Goal: Information Seeking & Learning: Learn about a topic

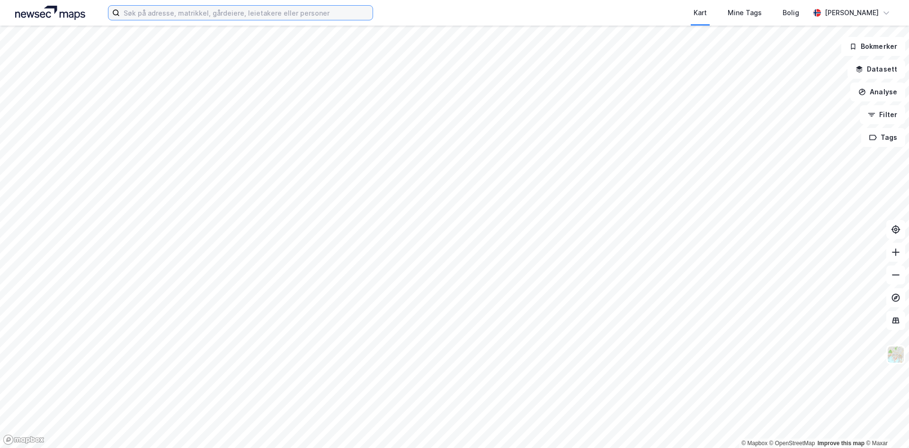
click at [287, 13] on input at bounding box center [246, 13] width 253 height 14
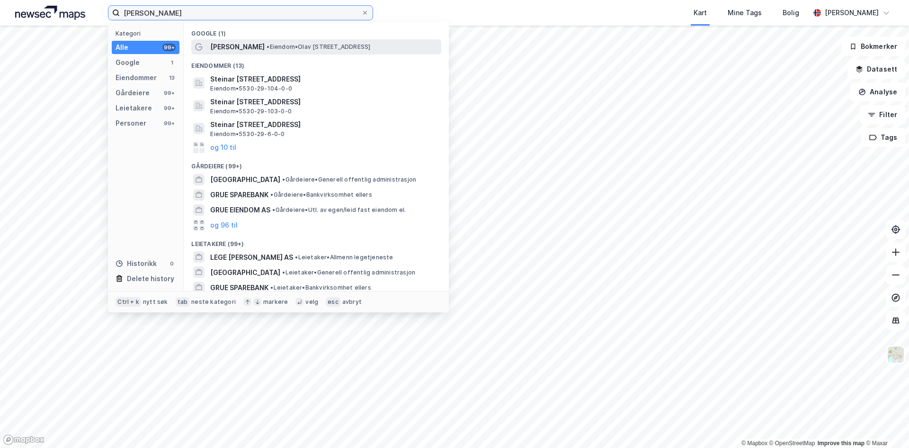
type input "[PERSON_NAME]"
click at [275, 42] on div "[PERSON_NAME] • Eiendom • [STREET_ADDRESS]" at bounding box center [324, 46] width 229 height 11
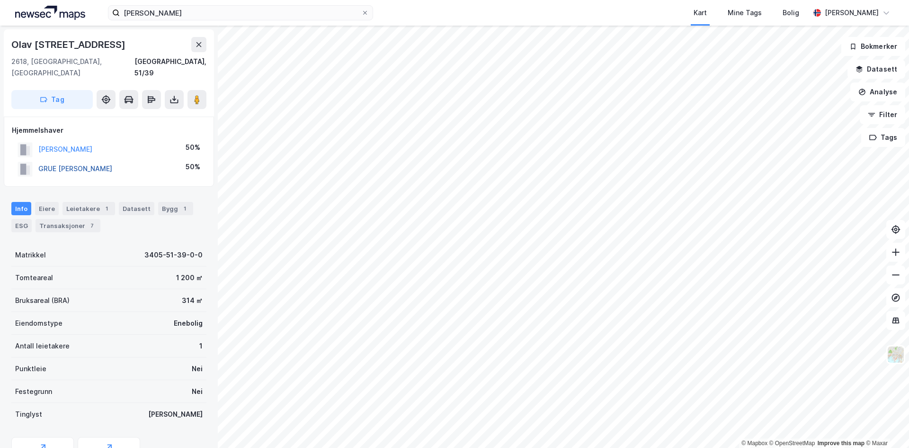
click at [0, 0] on button "GRUE [PERSON_NAME]" at bounding box center [0, 0] width 0 height 0
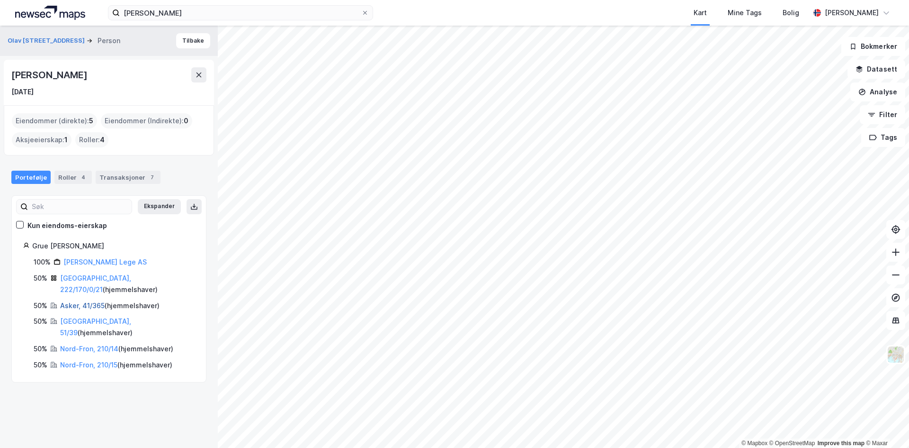
click at [80, 301] on link "Asker, 41/365" at bounding box center [82, 305] width 45 height 8
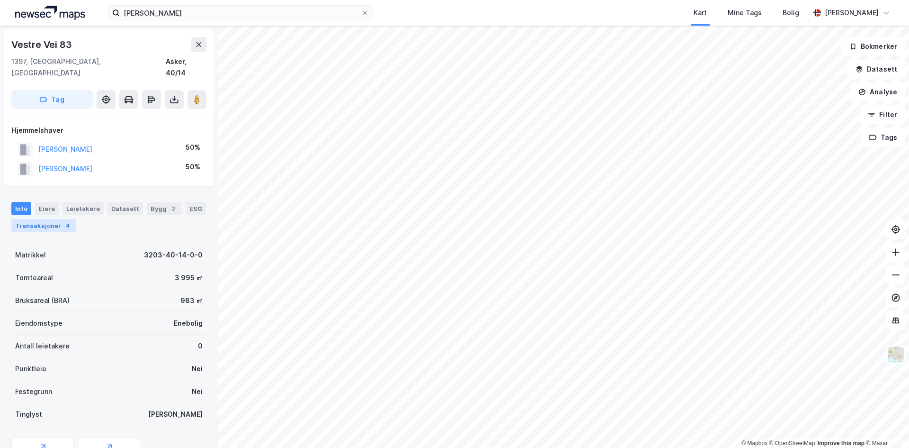
click at [63, 221] on div "4" at bounding box center [67, 225] width 9 height 9
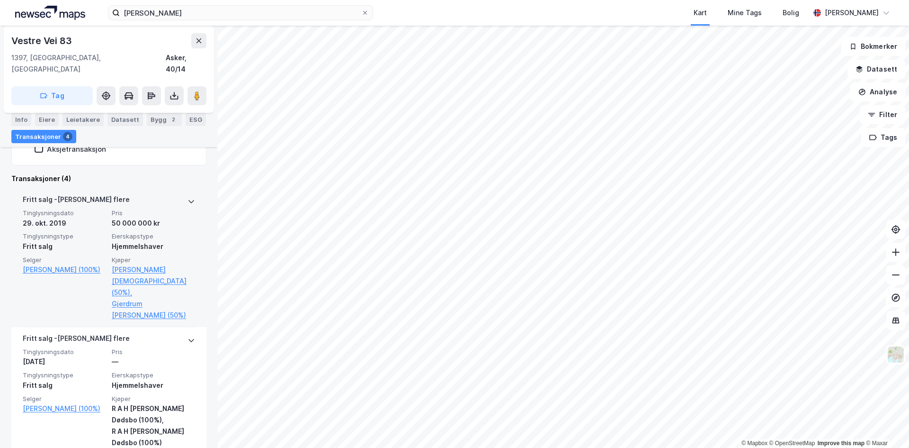
scroll to position [237, 0]
